Goal: Information Seeking & Learning: Learn about a topic

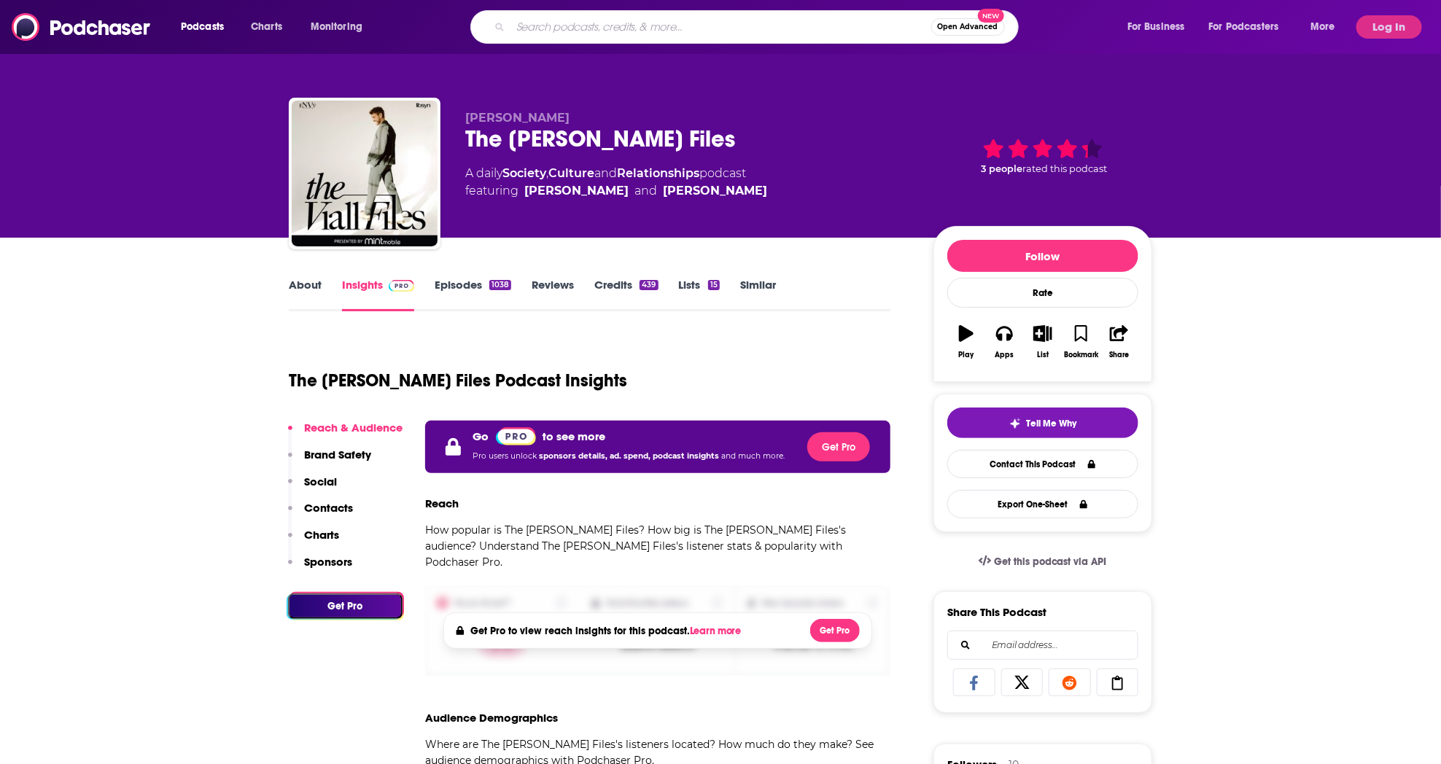
click at [538, 31] on input "Search podcasts, credits, & more..." at bounding box center [721, 26] width 421 height 23
type input "moms car"
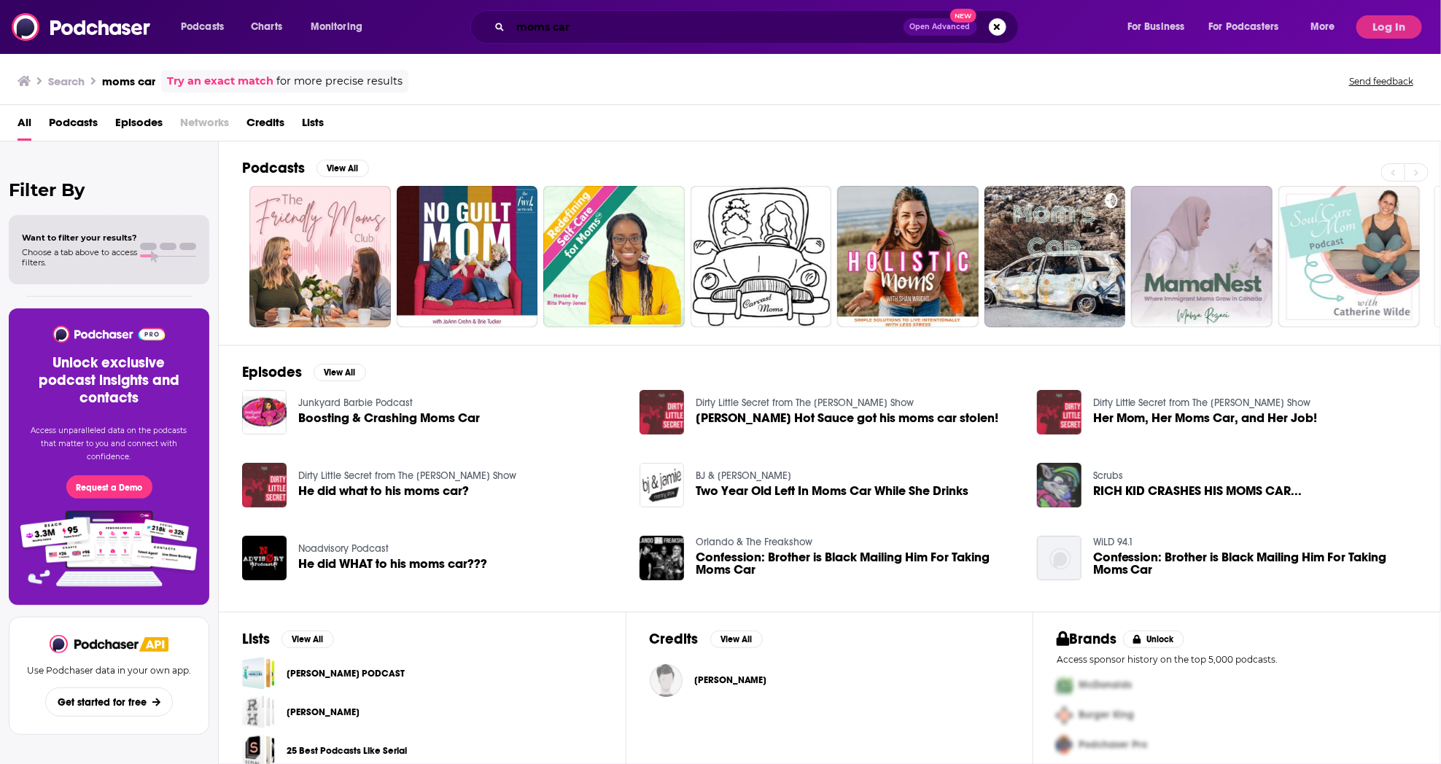
click at [516, 31] on input "moms car" at bounding box center [707, 26] width 393 height 23
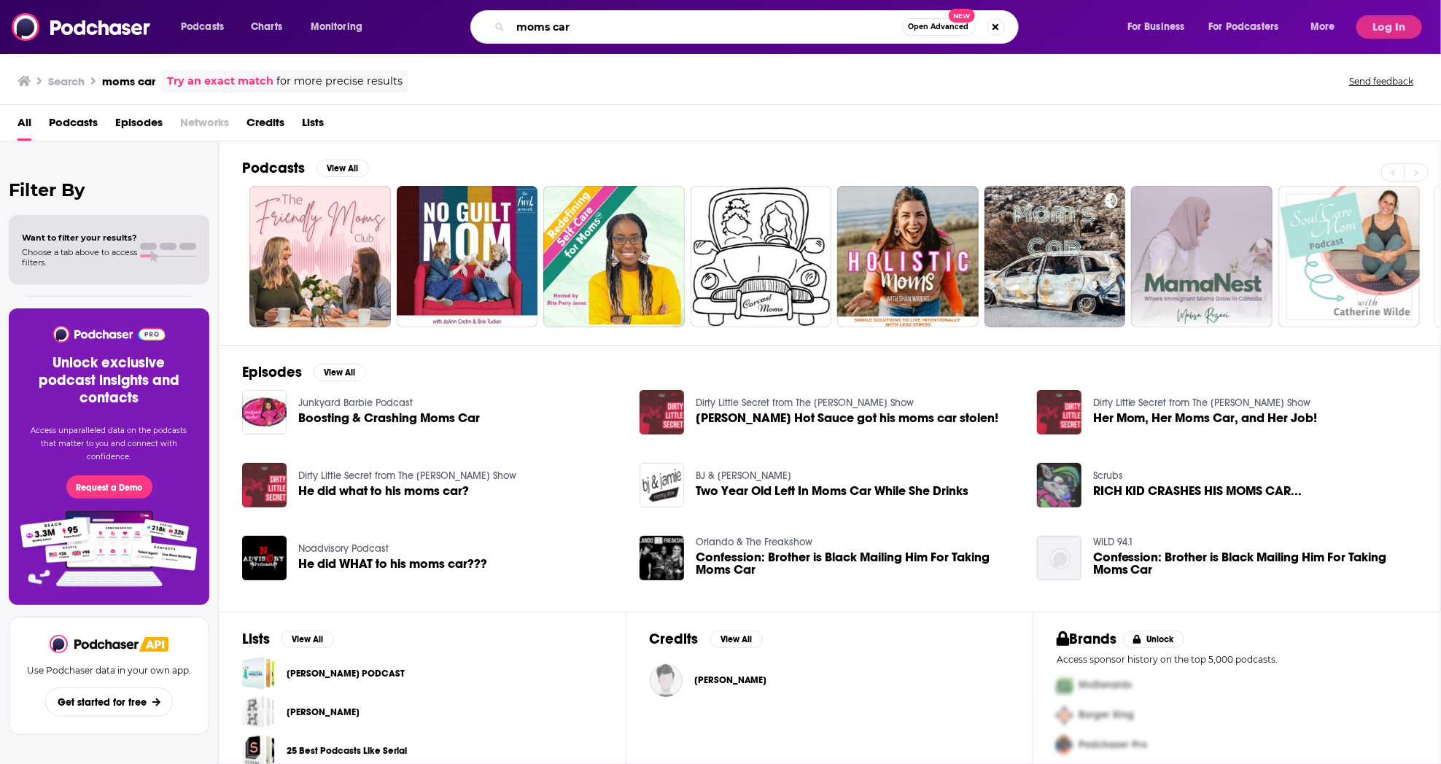
click at [516, 31] on input "moms car" at bounding box center [707, 26] width 392 height 23
type input "reclaiming"
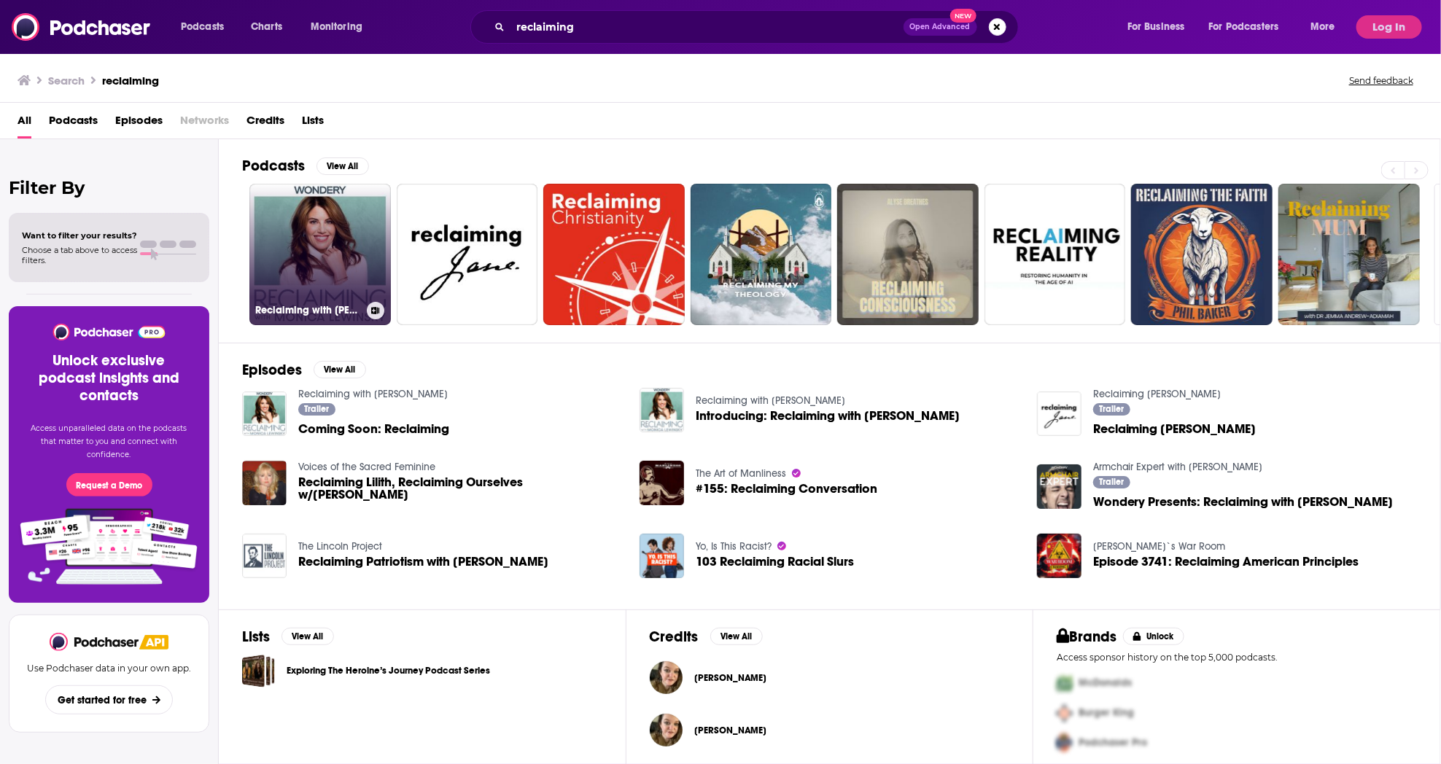
click at [327, 247] on link "Reclaiming with [PERSON_NAME]" at bounding box center [319, 254] width 141 height 141
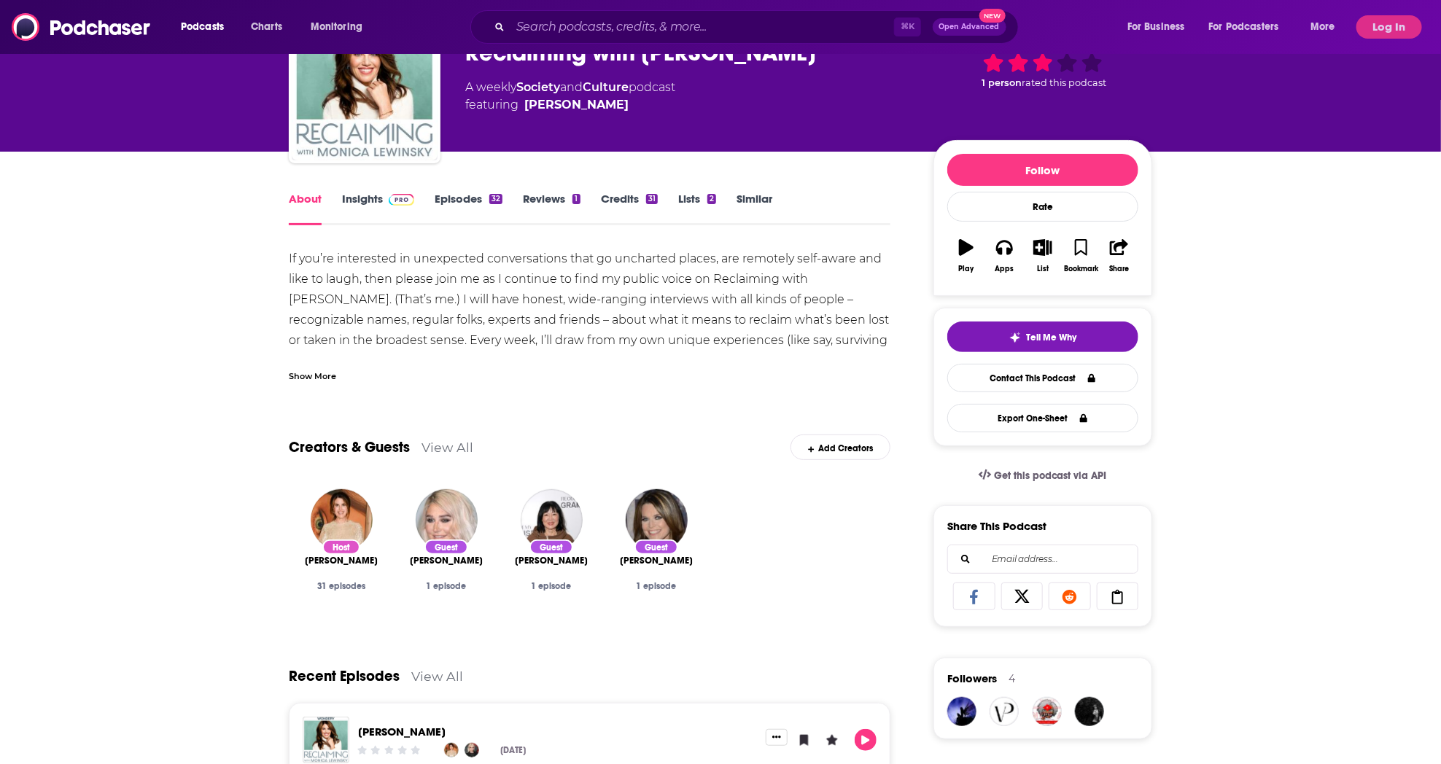
scroll to position [85, 0]
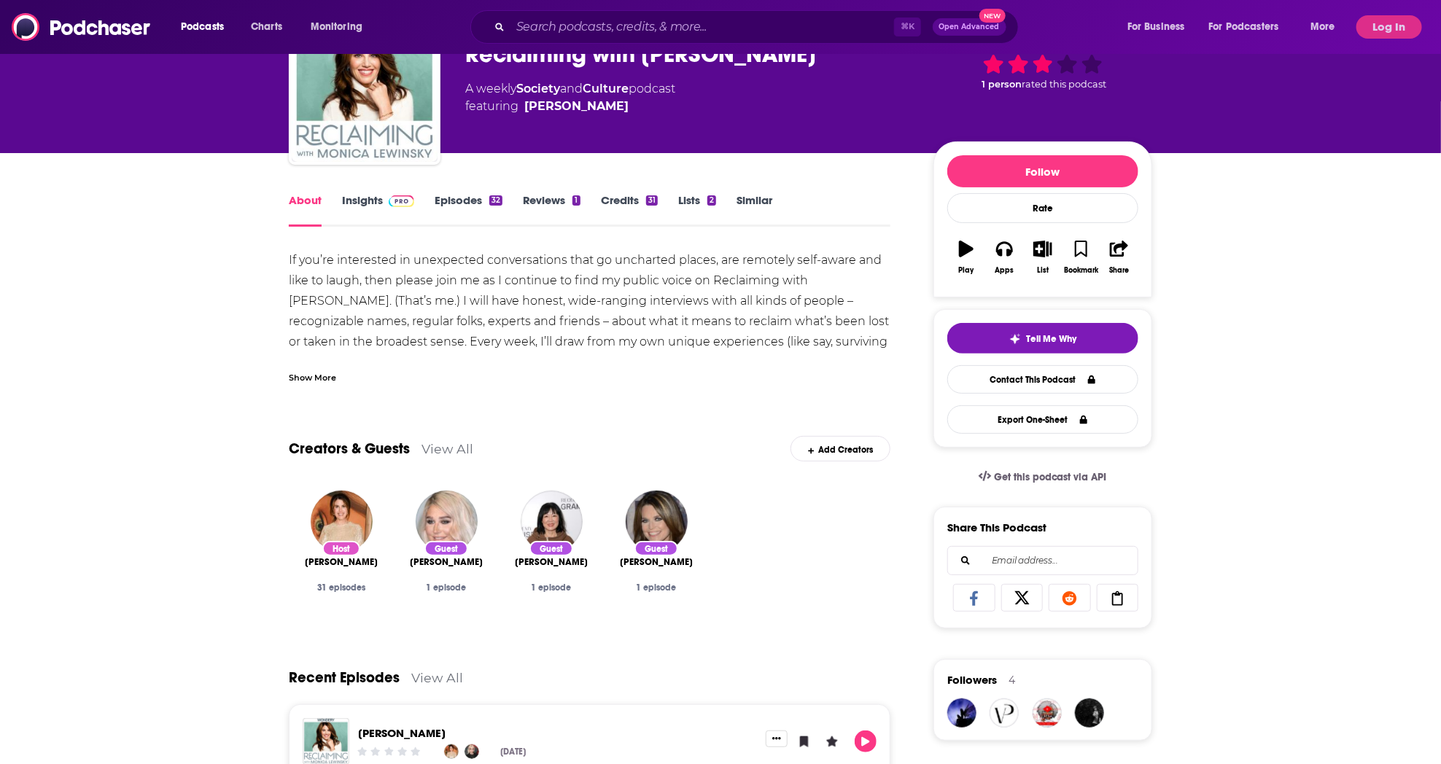
click at [368, 203] on link "Insights" at bounding box center [378, 210] width 72 height 34
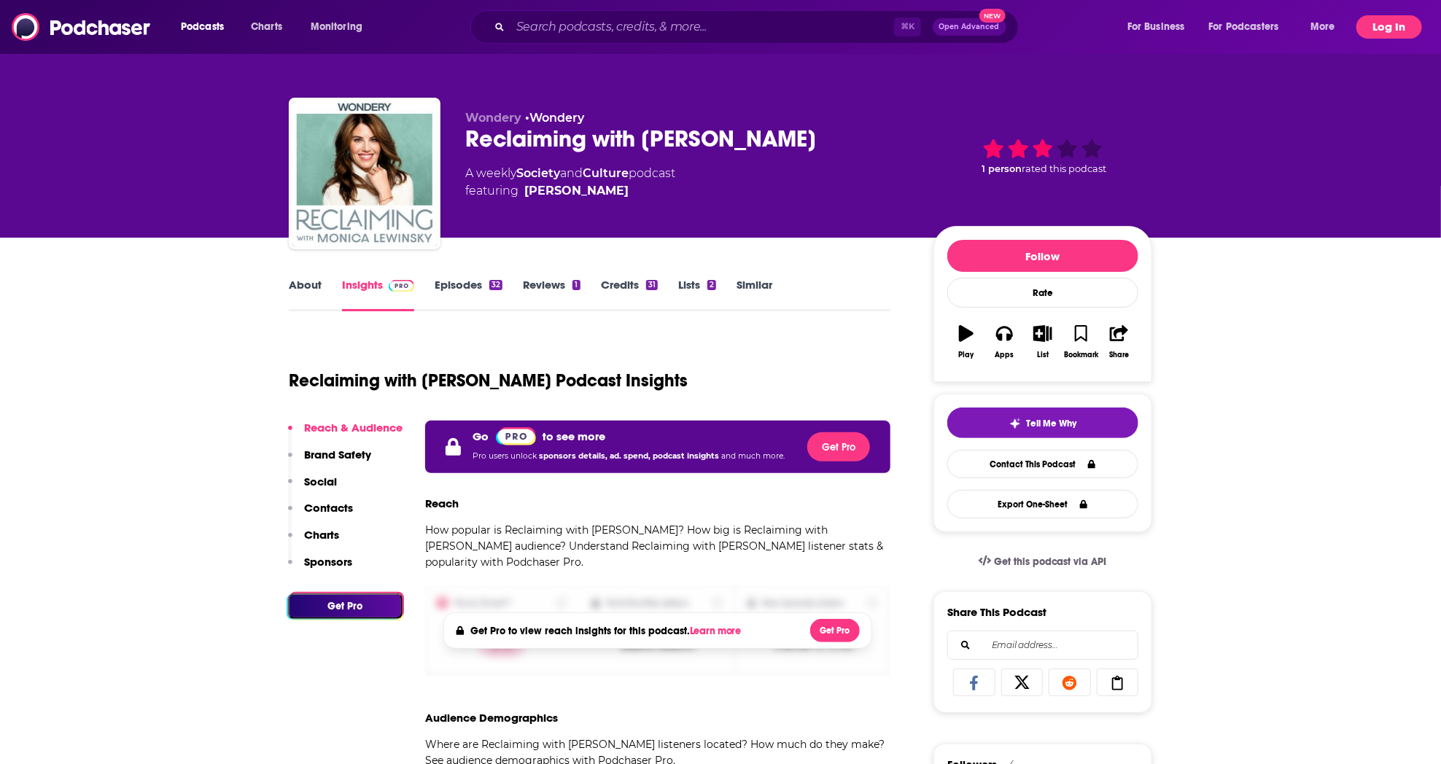
click at [1388, 21] on button "Log In" at bounding box center [1390, 26] width 66 height 23
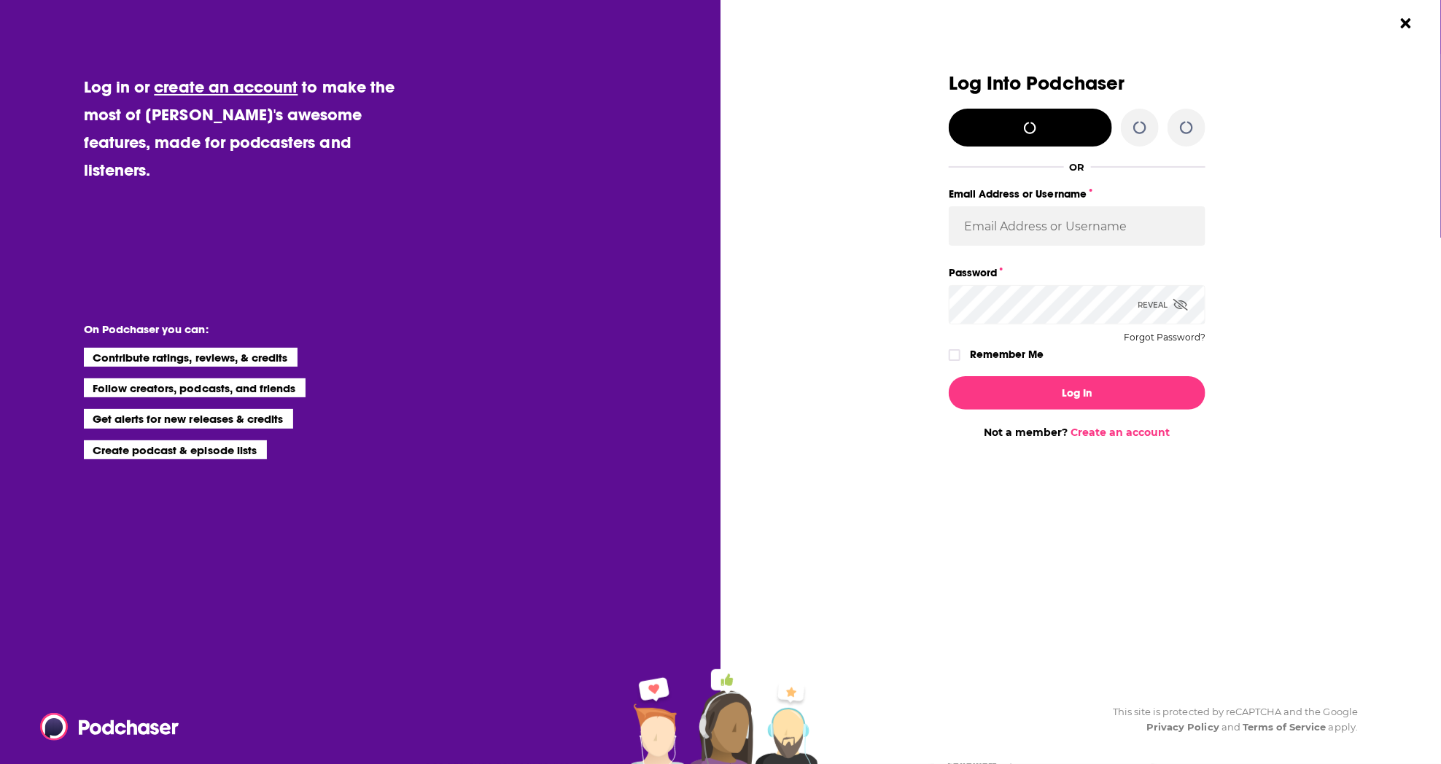
click at [1388, 34] on div "Log Into Podchaser OR Email Address or Username Password Reveal Forgot Password…" at bounding box center [1088, 382] width 706 height 764
click at [1178, 220] on input "Email Address or Username" at bounding box center [1077, 225] width 257 height 39
type input "[PERSON_NAME].[PERSON_NAME]"
click at [1077, 392] on button "Log In" at bounding box center [1077, 393] width 257 height 34
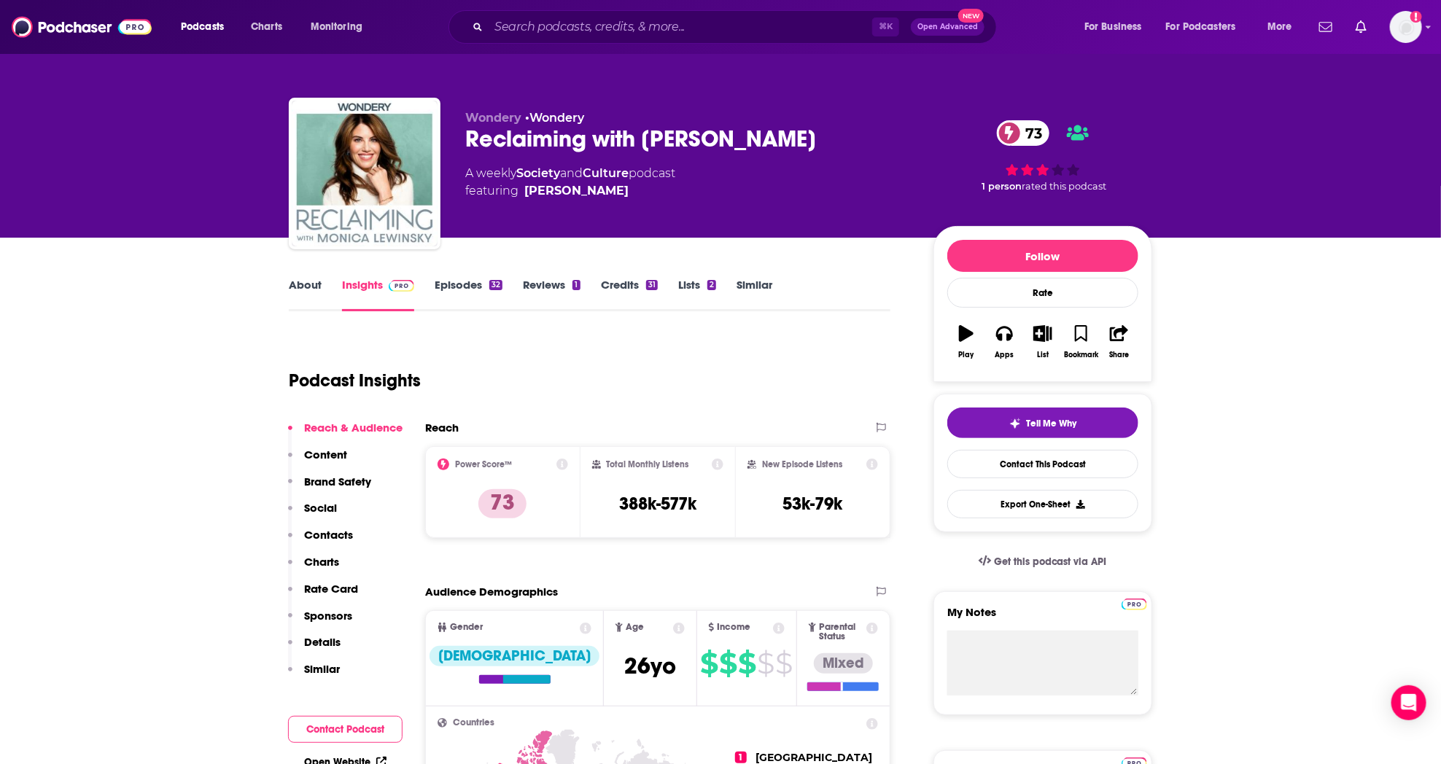
click at [456, 283] on link "Episodes 32" at bounding box center [469, 295] width 68 height 34
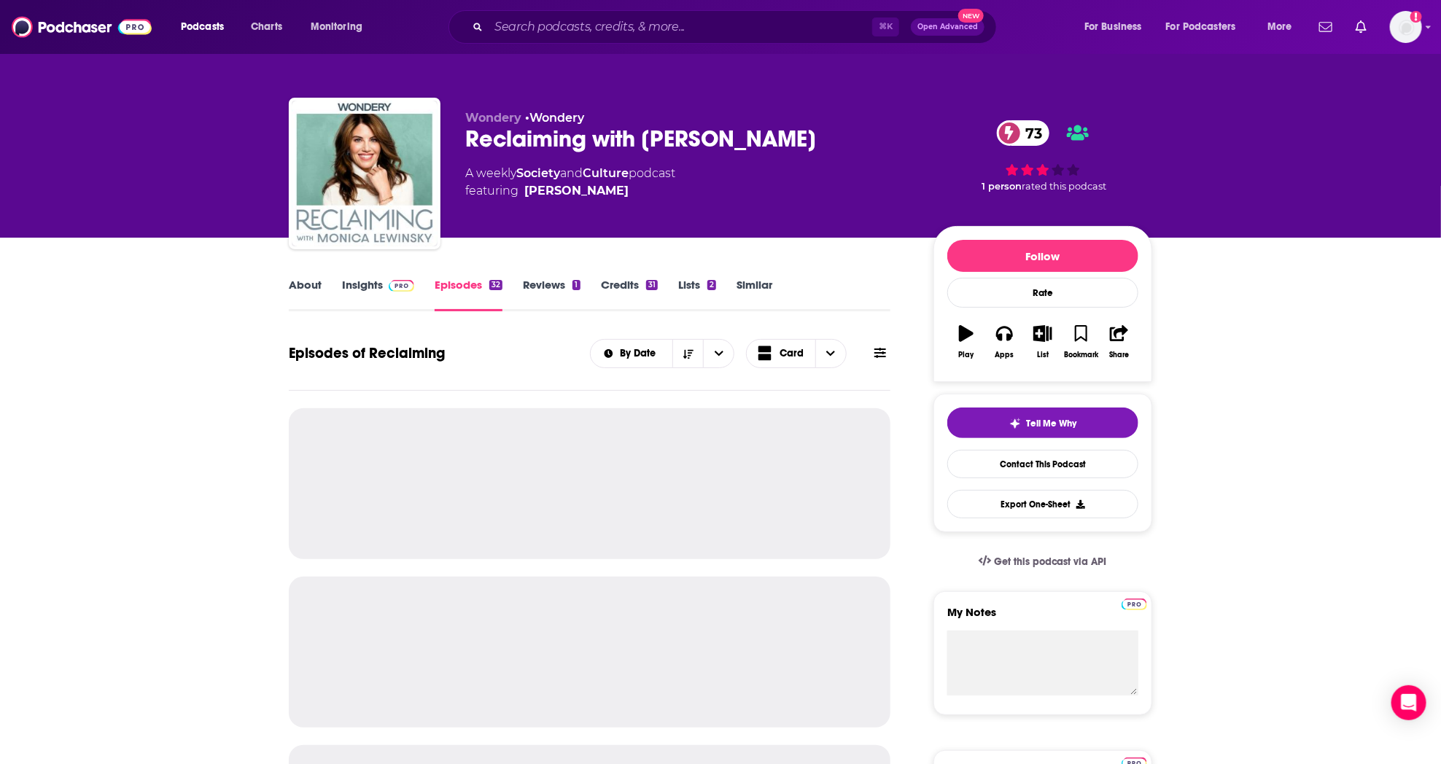
click at [368, 288] on link "Insights" at bounding box center [378, 295] width 72 height 34
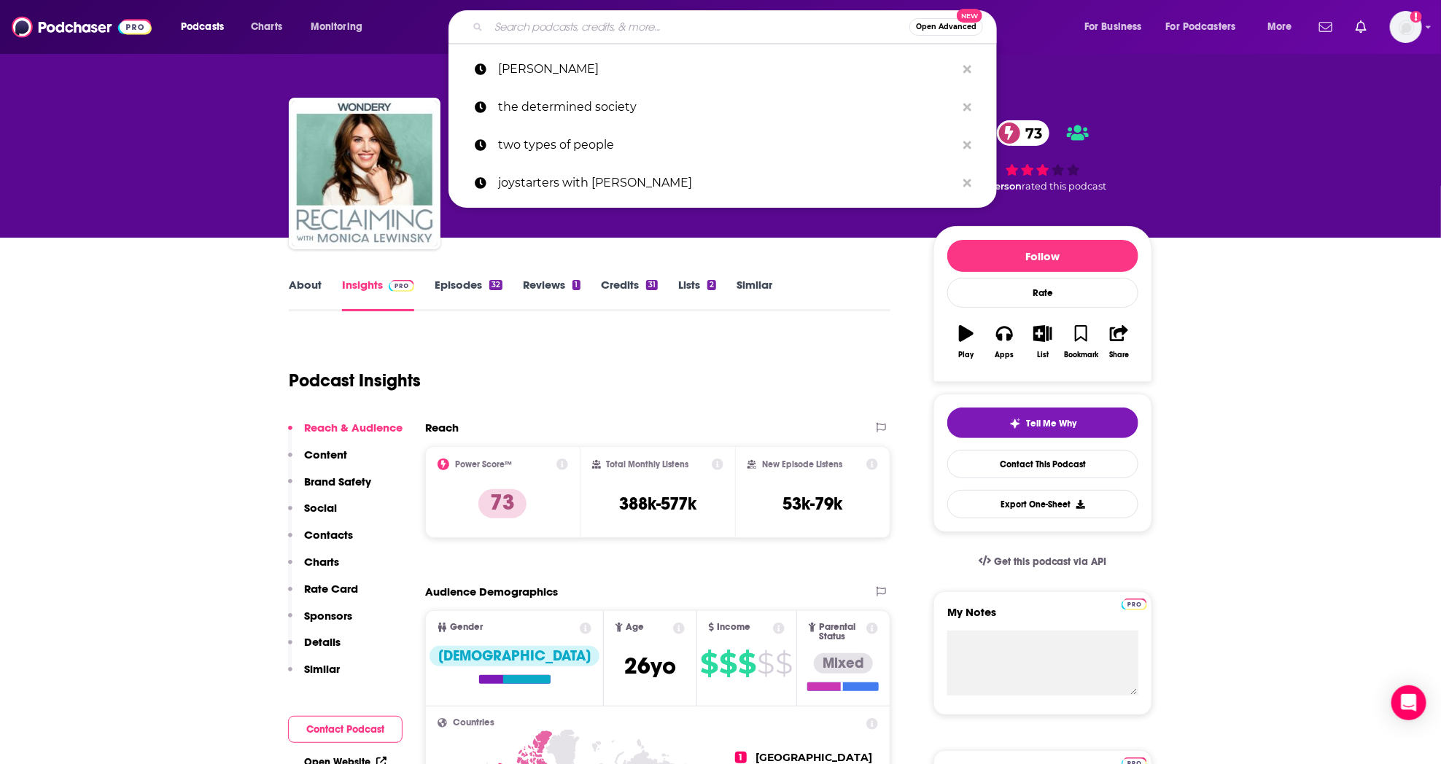
click at [623, 28] on input "Search podcasts, credits, & more..." at bounding box center [699, 26] width 421 height 23
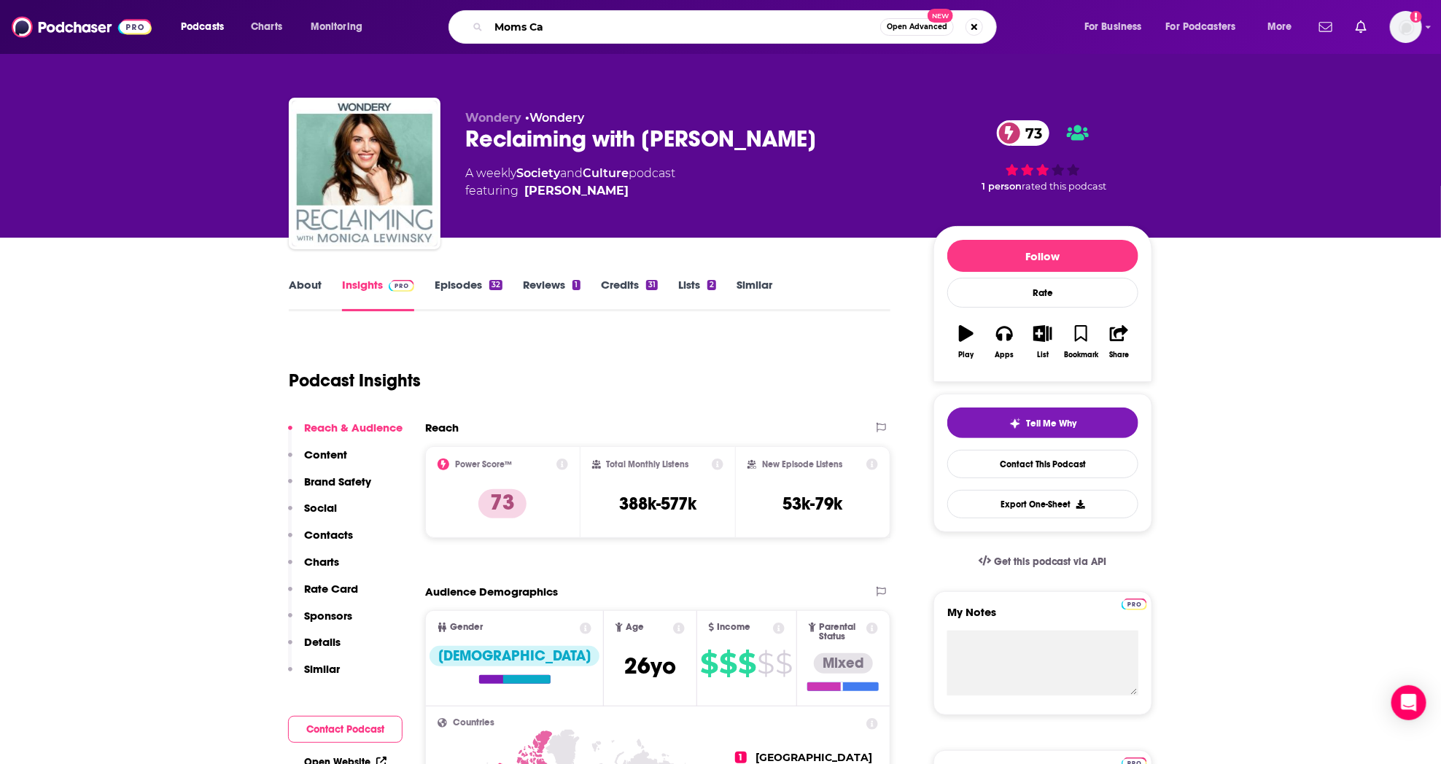
type input "Moms Car"
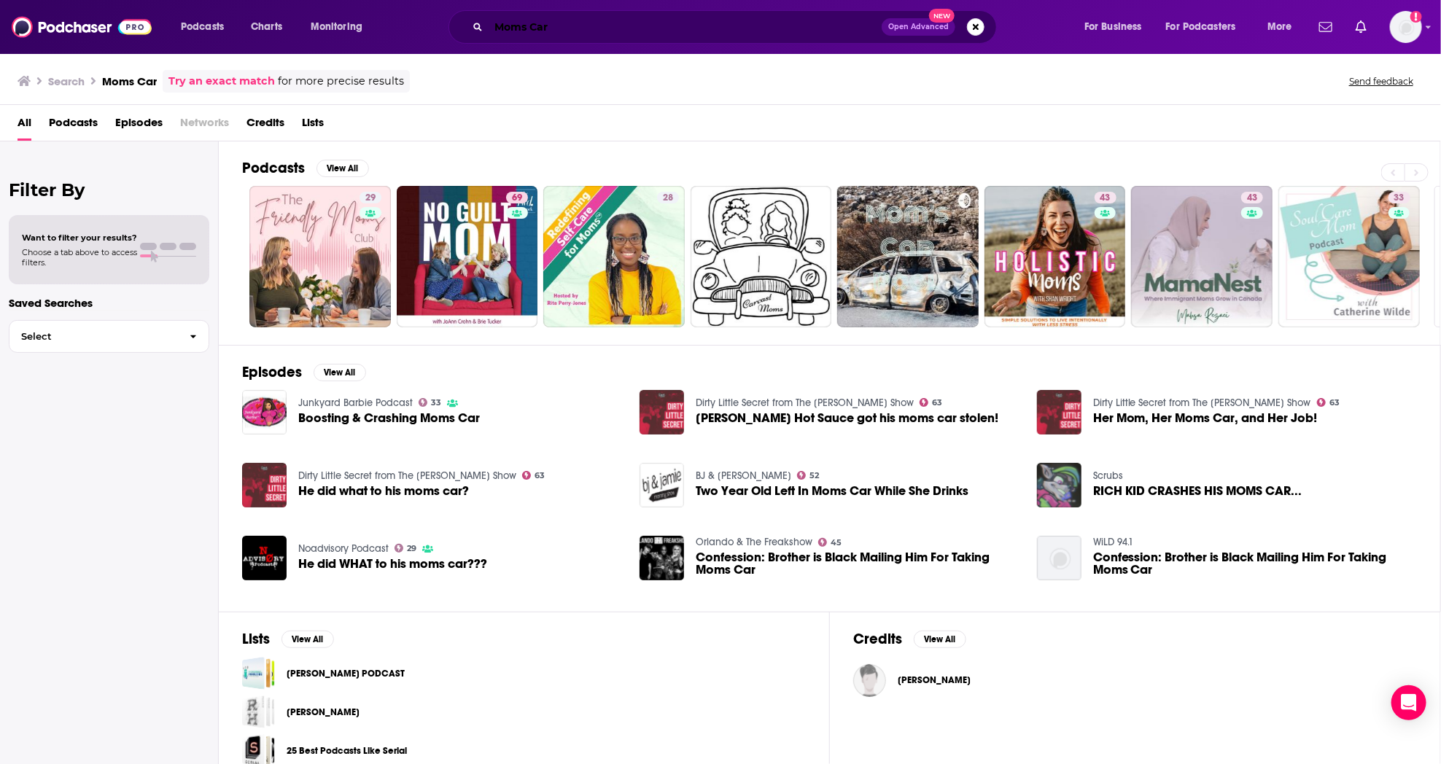
click at [519, 31] on input "Moms Car" at bounding box center [685, 26] width 393 height 23
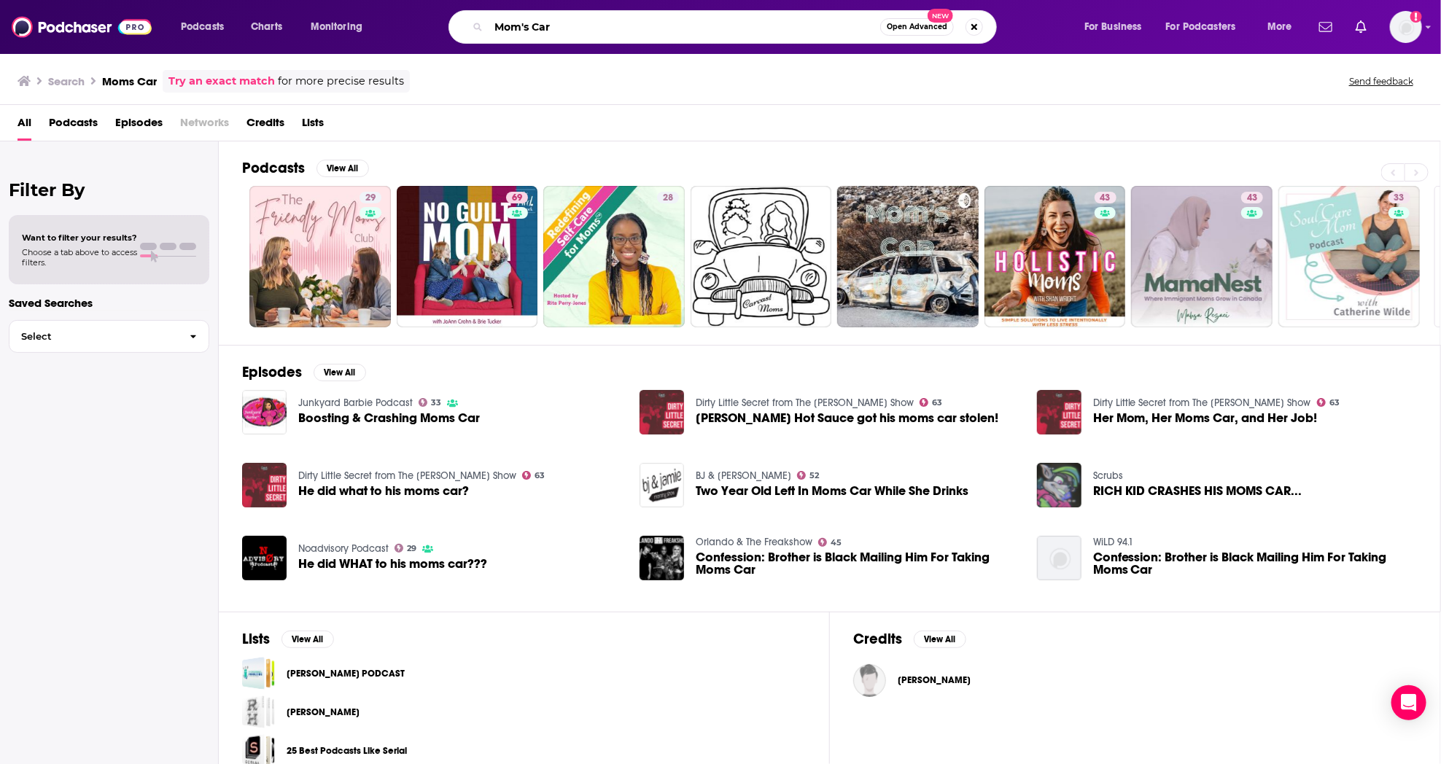
type input "Mom's Car"
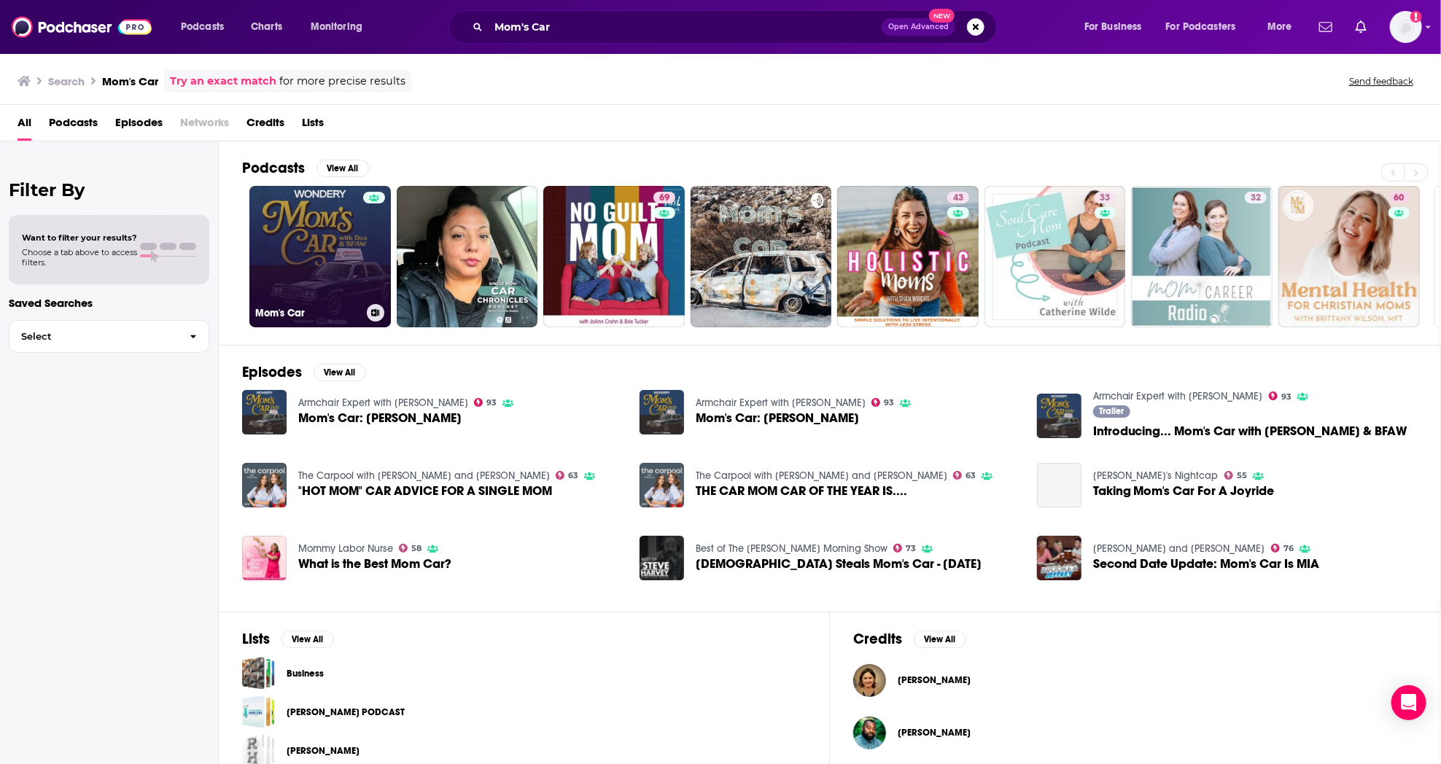
click at [319, 226] on link "Mom's Car" at bounding box center [319, 256] width 141 height 141
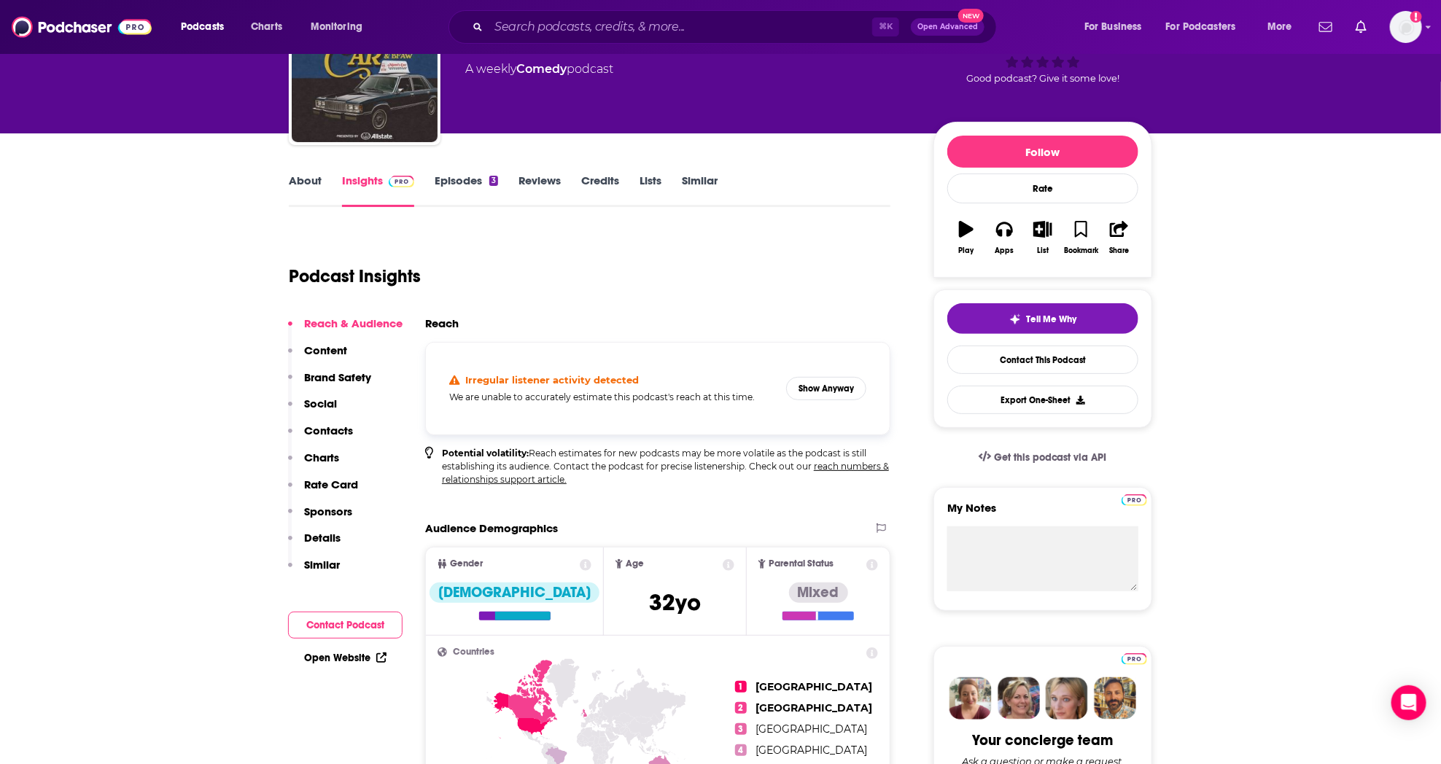
scroll to position [147, 0]
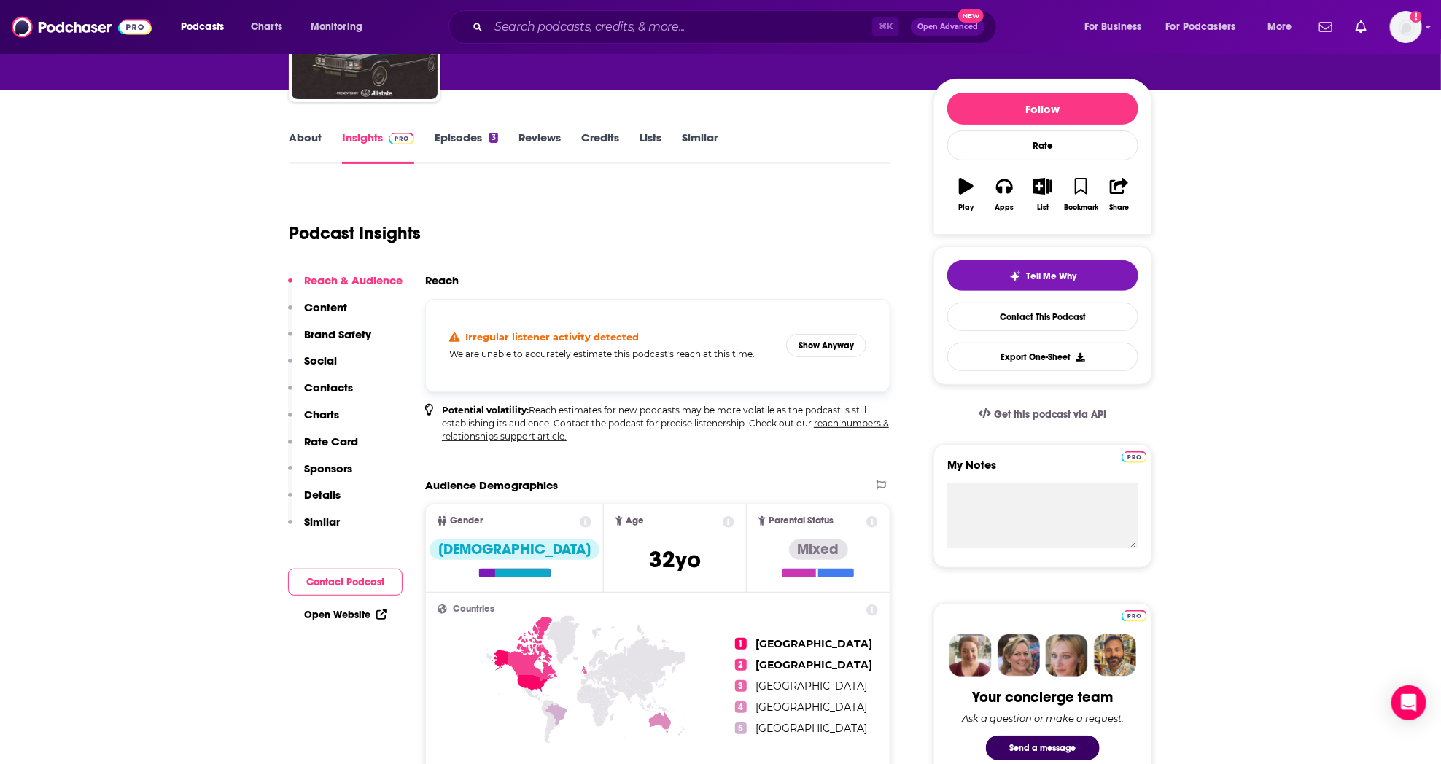
click at [443, 135] on link "Episodes 3" at bounding box center [466, 148] width 63 height 34
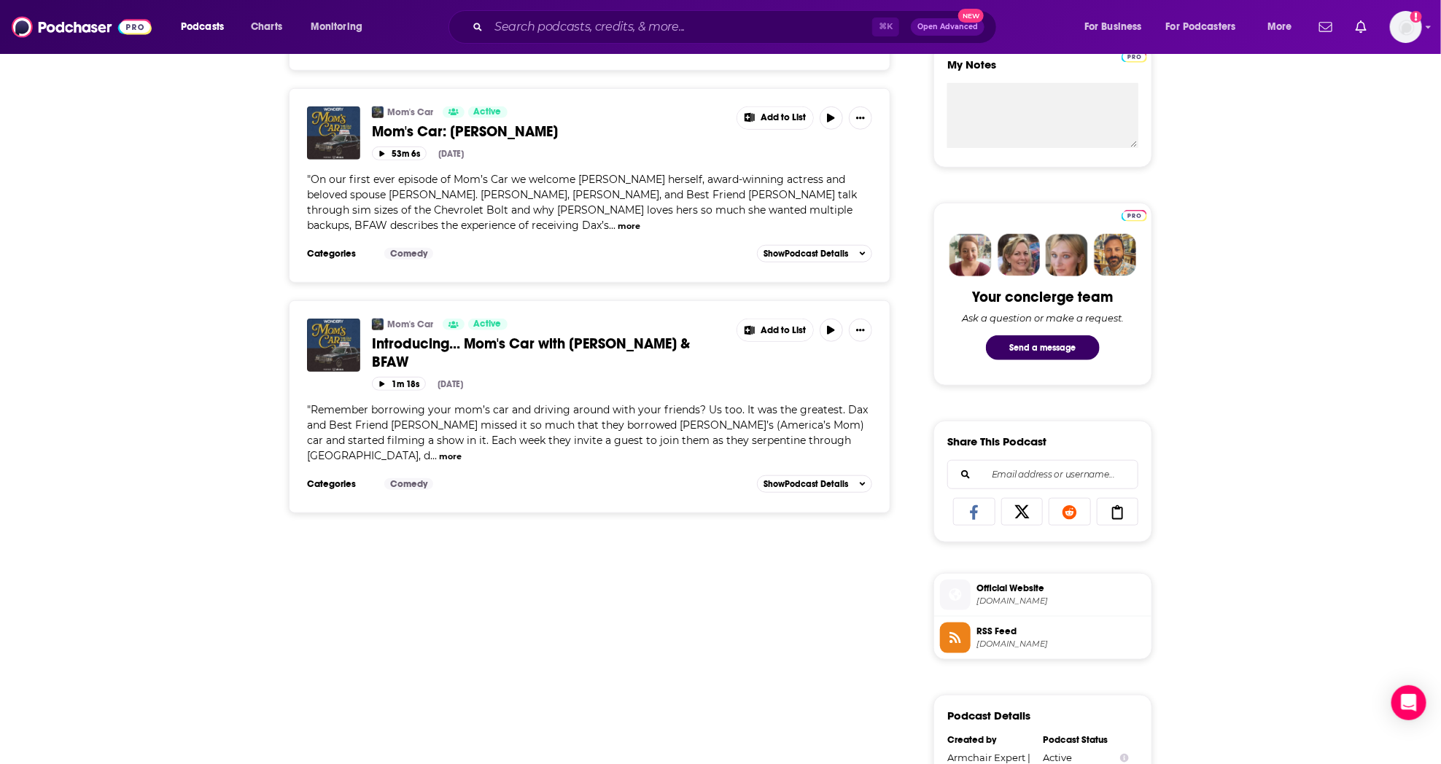
scroll to position [581, 0]
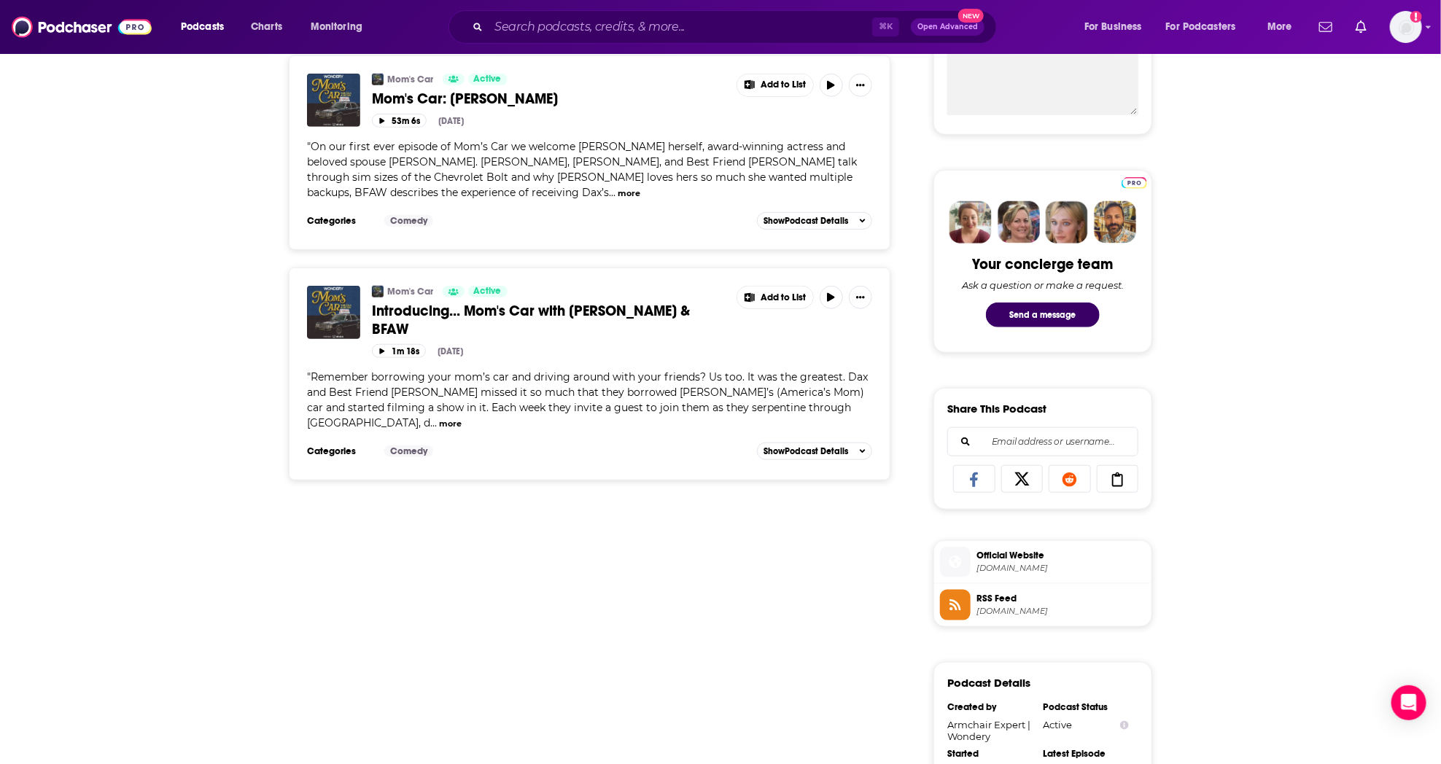
click at [507, 302] on span "Introducing... Mom's Car with [PERSON_NAME] & BFAW" at bounding box center [531, 320] width 318 height 36
